Goal: Task Accomplishment & Management: Manage account settings

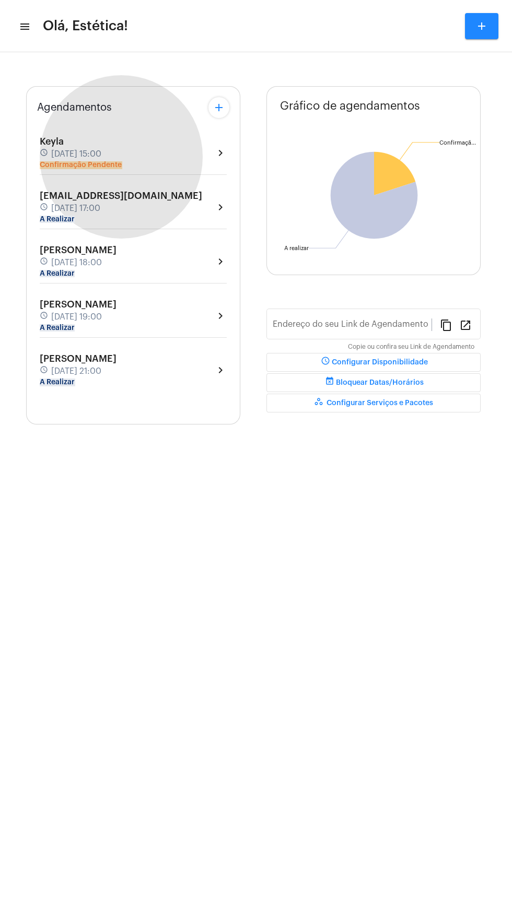
click at [113, 164] on mat-chip "Confirmação Pendente" at bounding box center [81, 164] width 82 height 7
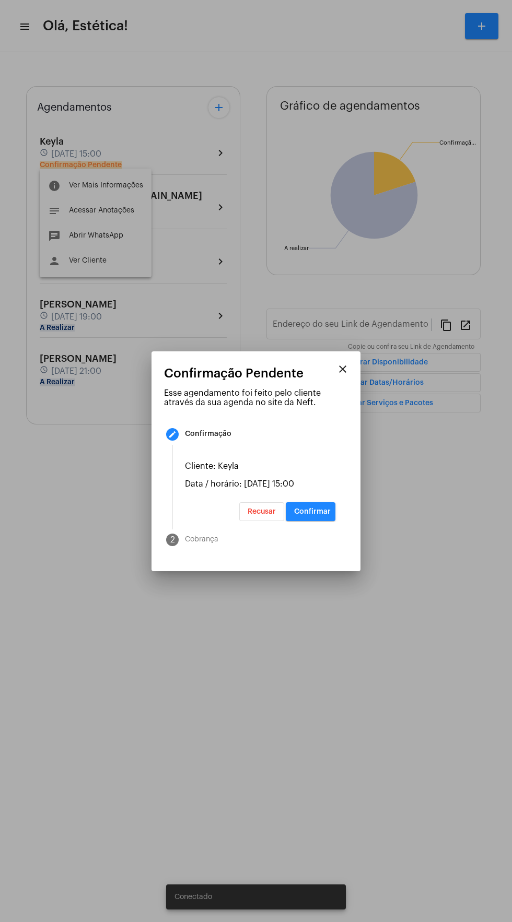
type input "[URL][DOMAIN_NAME]"
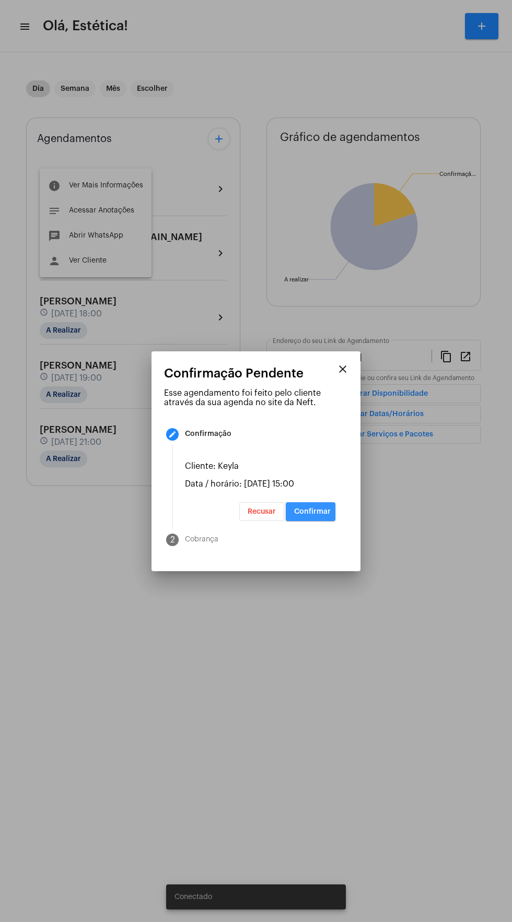
click at [320, 521] on button "Confirmar" at bounding box center [311, 511] width 50 height 19
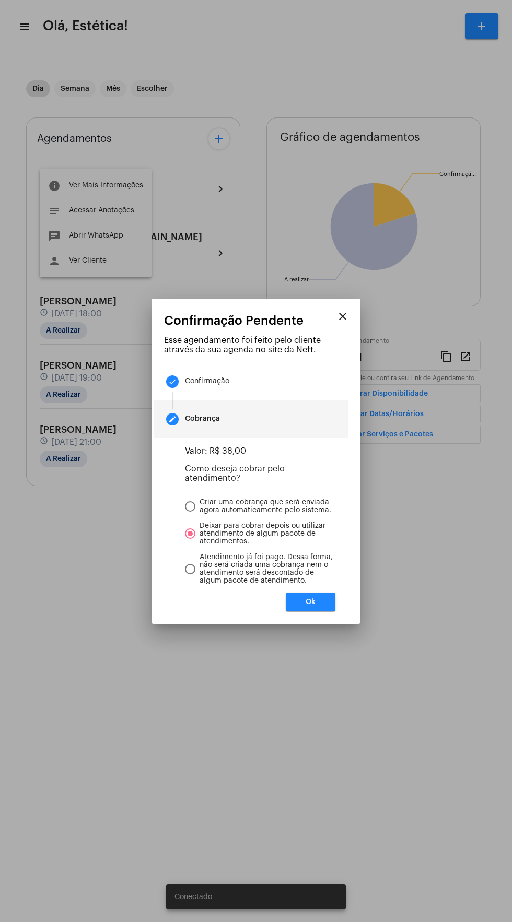
click at [309, 606] on span "Ok" at bounding box center [310, 601] width 10 height 7
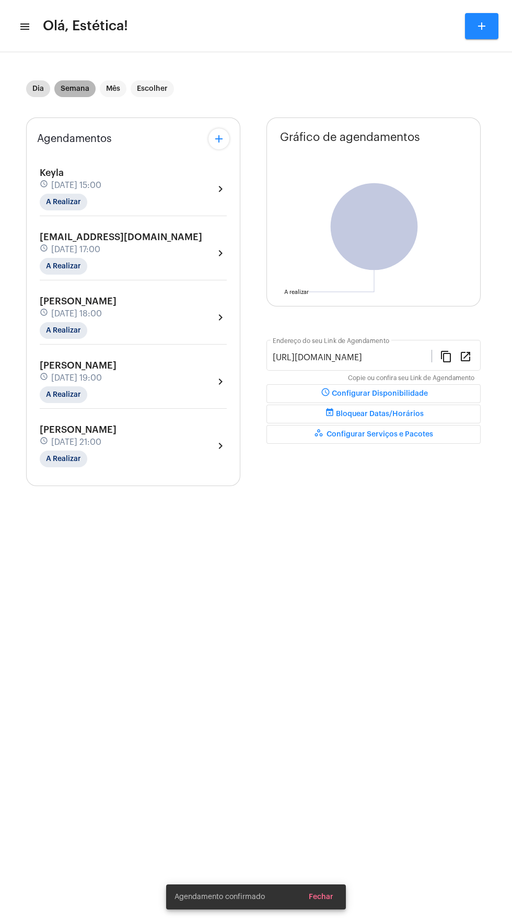
click at [68, 93] on mat-chip "Semana" at bounding box center [74, 88] width 41 height 17
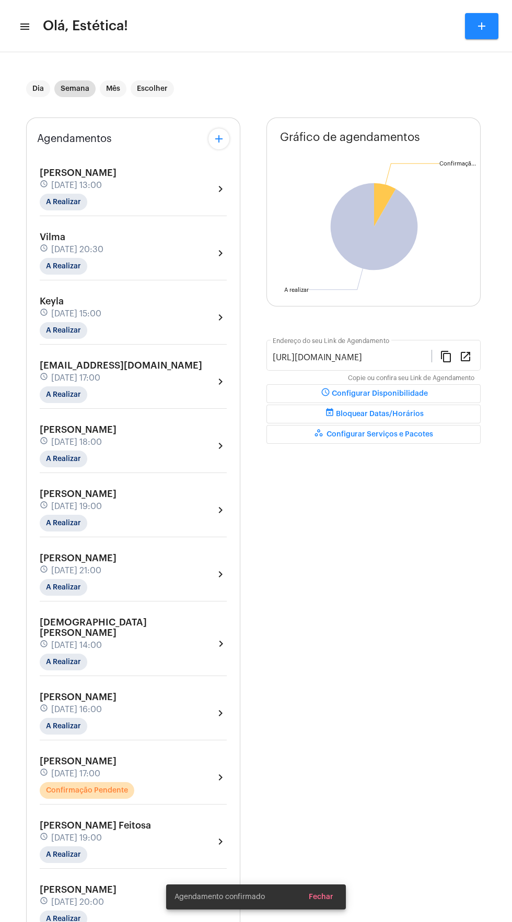
scroll to position [37, 0]
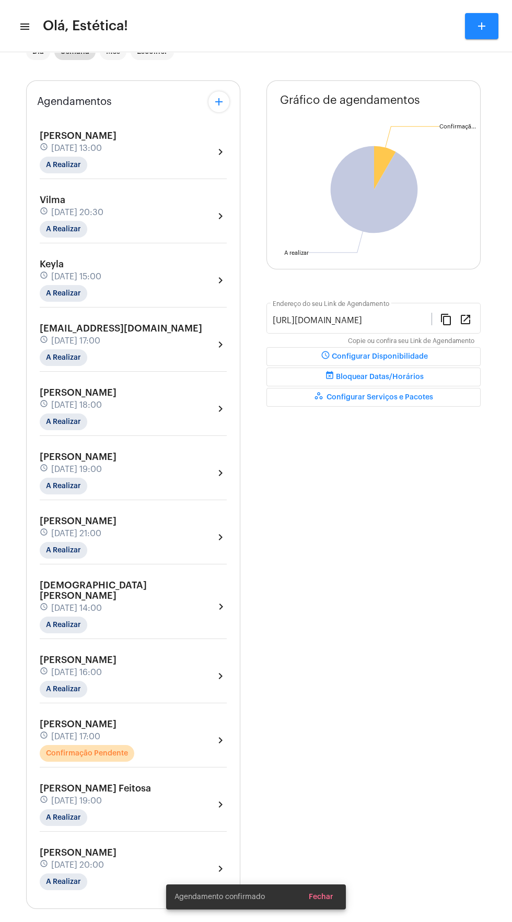
click at [163, 738] on div "[PERSON_NAME] schedule [DATE] 17:00 Confirmação Pendente chevron_right" at bounding box center [133, 740] width 187 height 43
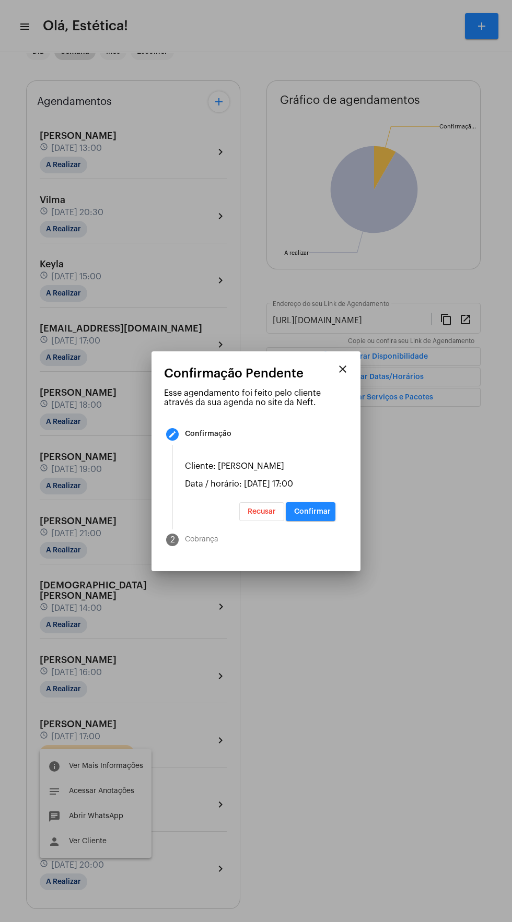
click at [316, 515] on span "Confirmar" at bounding box center [312, 511] width 37 height 7
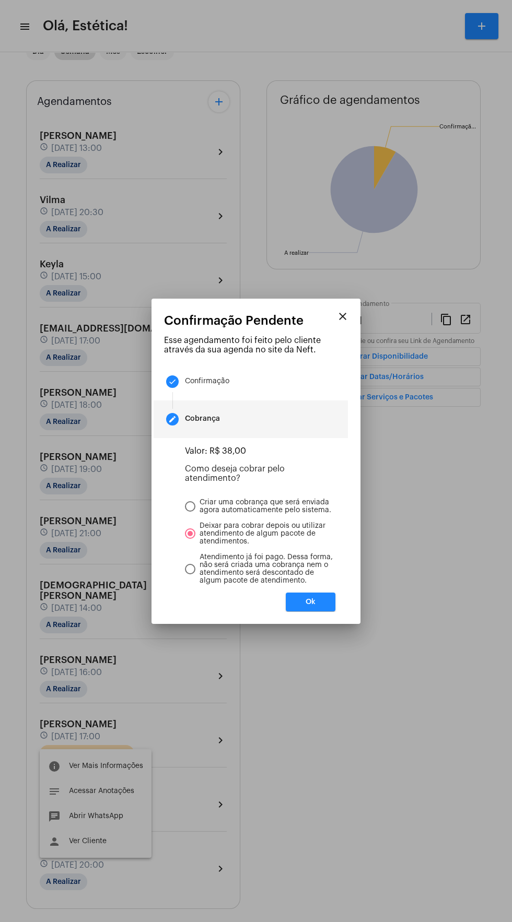
click at [313, 606] on span "Ok" at bounding box center [310, 601] width 10 height 7
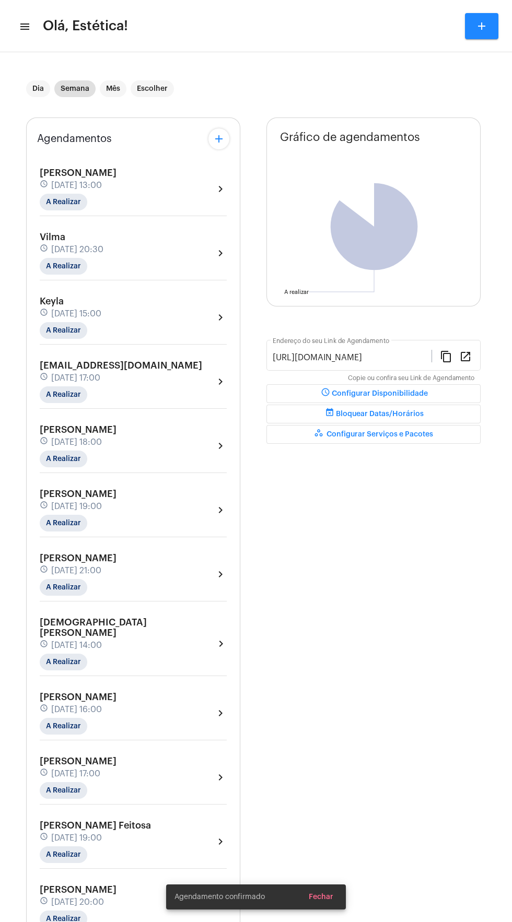
scroll to position [37, 0]
